Goal: Transaction & Acquisition: Obtain resource

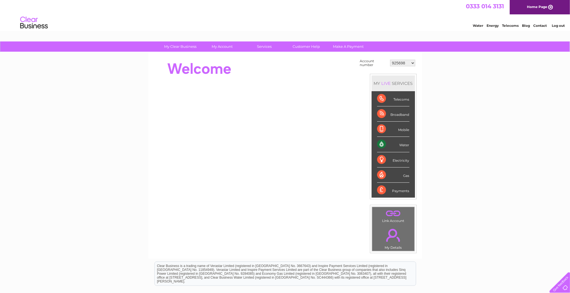
click at [400, 64] on select "925698 934462 934831 938572 941363 942374 952730 966731 966770 967205 971927 97…" at bounding box center [402, 63] width 25 height 7
select select "30315559"
click at [390, 60] on select "925698 934462 934831 938572 941363 942374 952730 966731 966770 967205 971927 97…" at bounding box center [402, 63] width 25 height 7
drag, startPoint x: 0, startPoint y: 0, endPoint x: 225, endPoint y: 54, distance: 231.6
click at [225, 54] on div "Account number 925698 934462 934831 938572 941363 942374 952730 966731 966770 9…" at bounding box center [285, 155] width 274 height 206
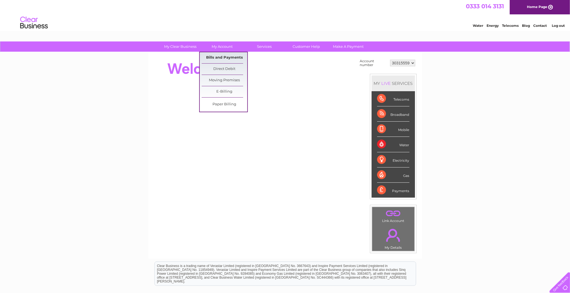
click at [225, 53] on link "Bills and Payments" at bounding box center [225, 57] width 46 height 11
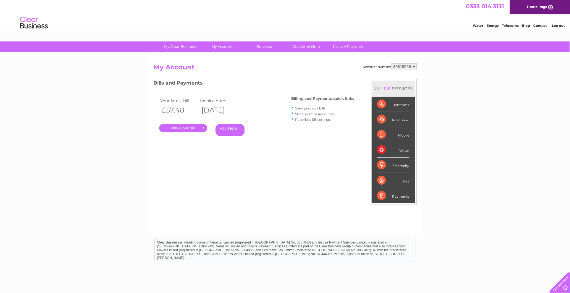
click at [312, 107] on link "View previous bills" at bounding box center [310, 108] width 30 height 4
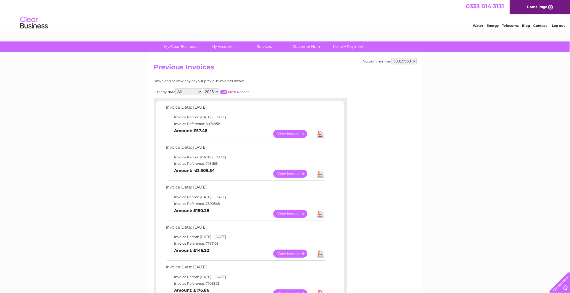
click at [214, 95] on div "Download or view any of your previous invoices below. Filter by date All March …" at bounding box center [226, 232] width 145 height 307
click at [223, 90] on input "button" at bounding box center [223, 92] width 7 height 4
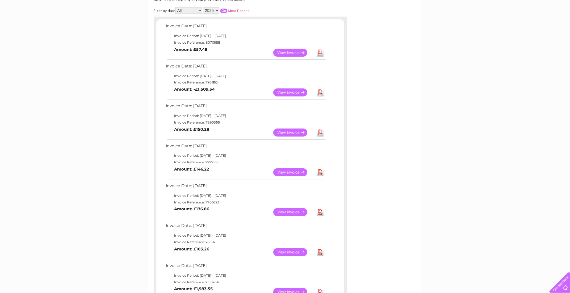
scroll to position [92, 0]
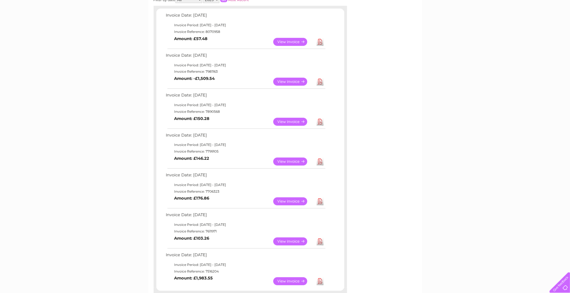
click at [322, 282] on link "Download" at bounding box center [320, 281] width 7 height 8
click at [321, 79] on link "Download" at bounding box center [320, 82] width 7 height 8
click at [318, 40] on link "Download" at bounding box center [320, 42] width 7 height 8
click at [491, 253] on div "My Clear Business Login Details My Details My Preferences Link Account My Accou…" at bounding box center [285, 180] width 570 height 462
click at [205, 293] on html "My Clear Business Login Details My Details My Preferences Link Account My Accou…" at bounding box center [285, 161] width 570 height 507
